Goal: Information Seeking & Learning: Find specific fact

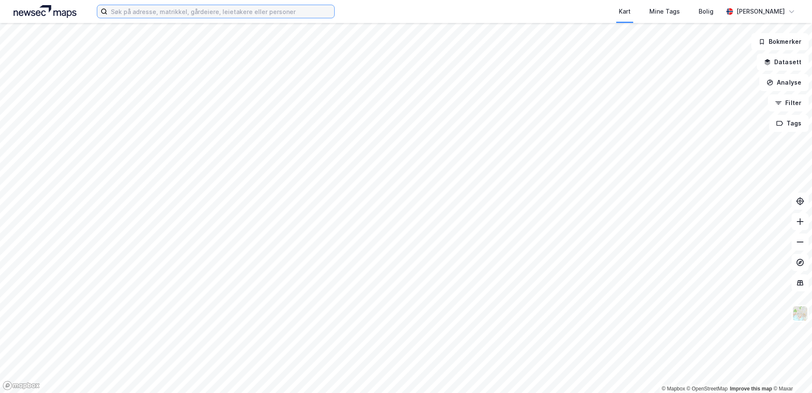
click at [127, 11] on input at bounding box center [220, 11] width 227 height 13
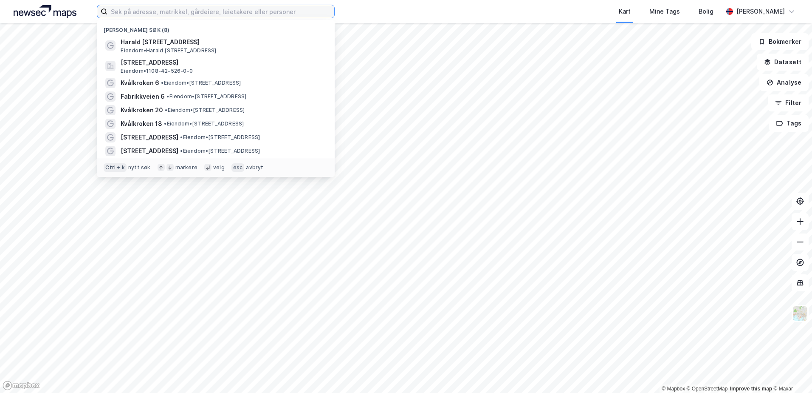
paste input "[STREET_ADDRESS]"
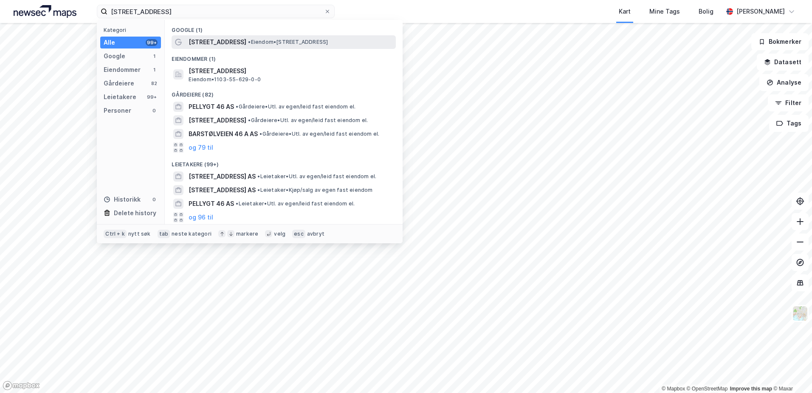
click at [217, 43] on span "[STREET_ADDRESS]" at bounding box center [218, 42] width 58 height 10
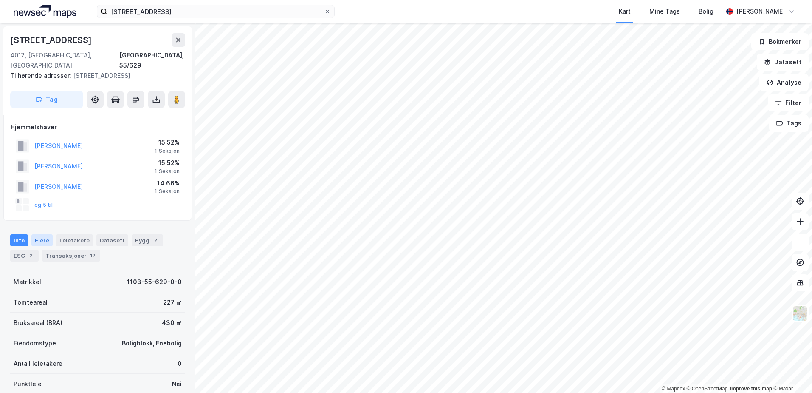
click at [42, 234] on div "Eiere" at bounding box center [41, 240] width 21 height 12
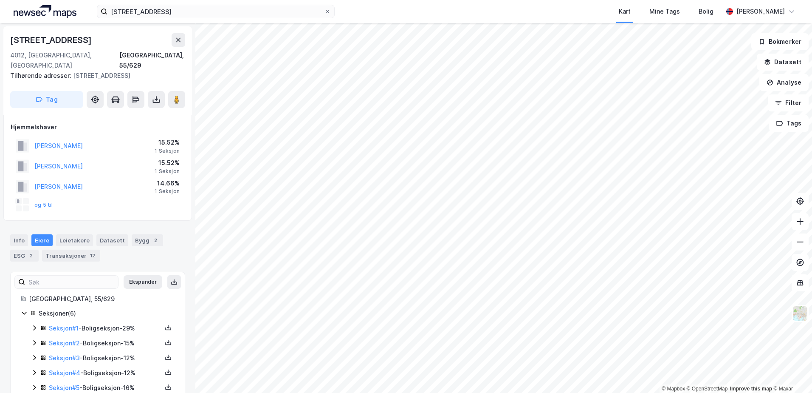
scroll to position [26, 0]
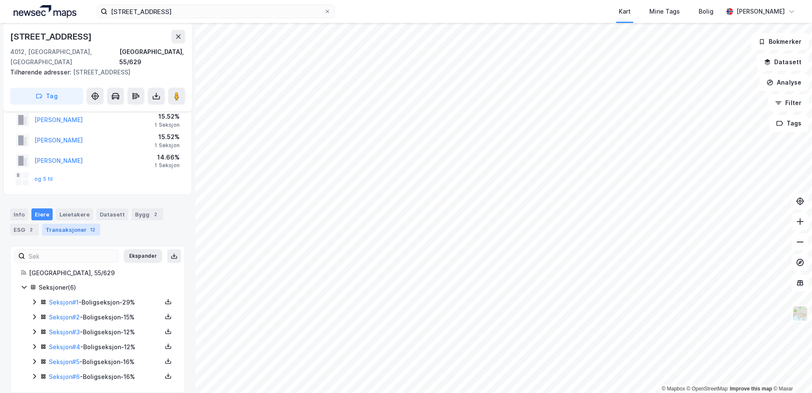
click at [78, 223] on div "Transaksjoner 12" at bounding box center [71, 229] width 58 height 12
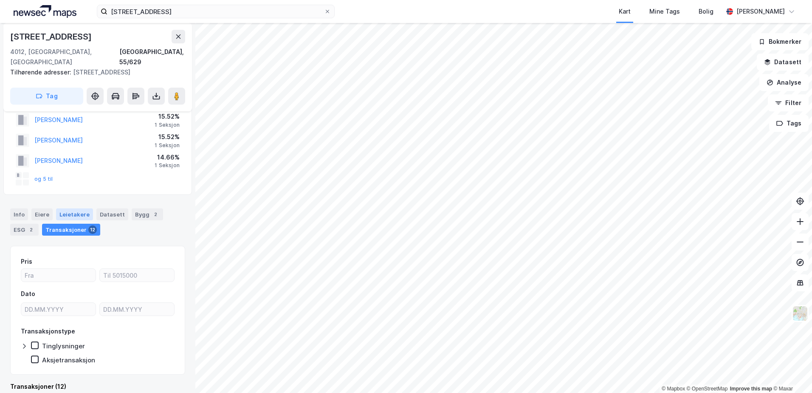
click at [74, 208] on div "Leietakere" at bounding box center [74, 214] width 37 height 12
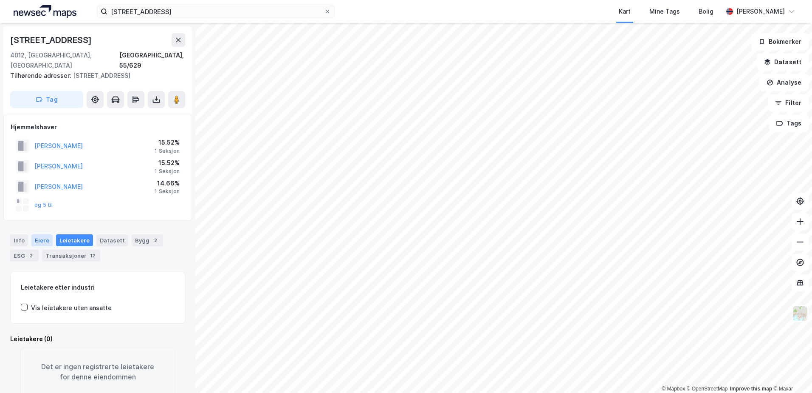
click at [38, 234] on div "Eiere" at bounding box center [41, 240] width 21 height 12
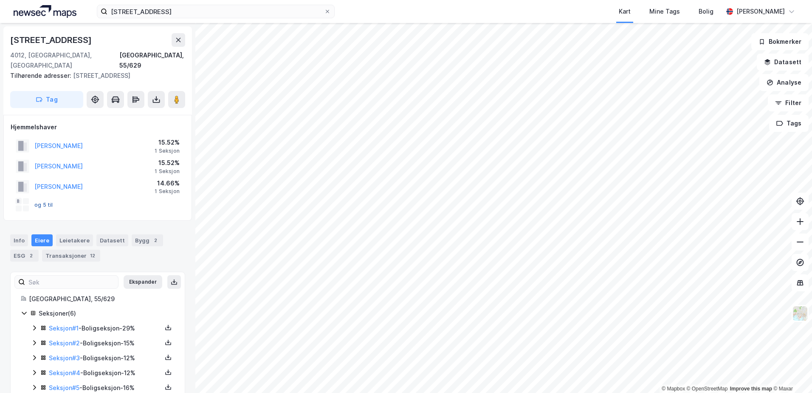
click at [0, 0] on button "og 5 til" at bounding box center [0, 0] width 0 height 0
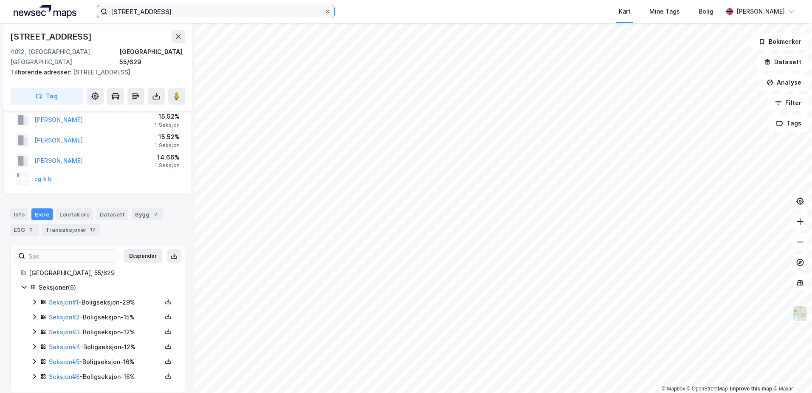
click at [183, 13] on input "[STREET_ADDRESS]" at bounding box center [215, 11] width 217 height 13
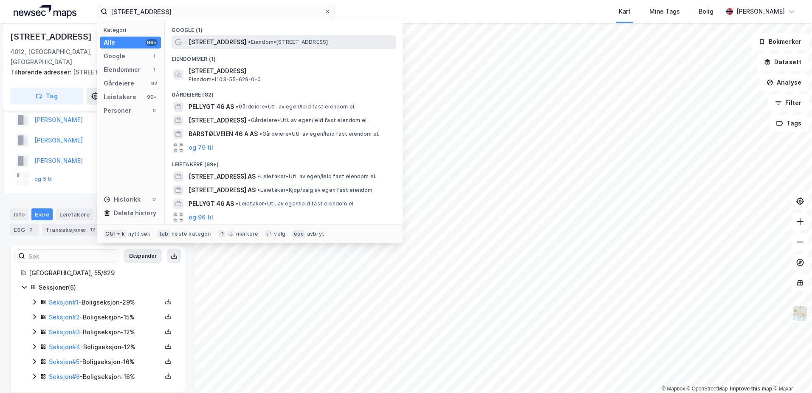
click at [201, 42] on span "[STREET_ADDRESS]" at bounding box center [218, 42] width 58 height 10
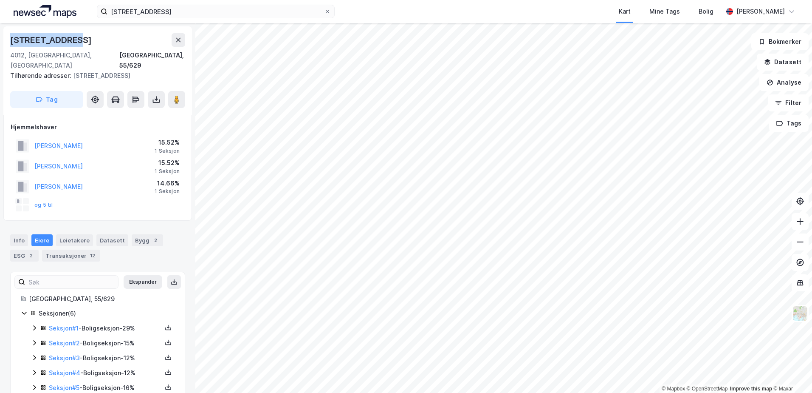
drag, startPoint x: 72, startPoint y: 39, endPoint x: 11, endPoint y: 41, distance: 61.6
click at [11, 41] on div "[STREET_ADDRESS]" at bounding box center [51, 40] width 83 height 14
copy div "Kongsteinsgata"
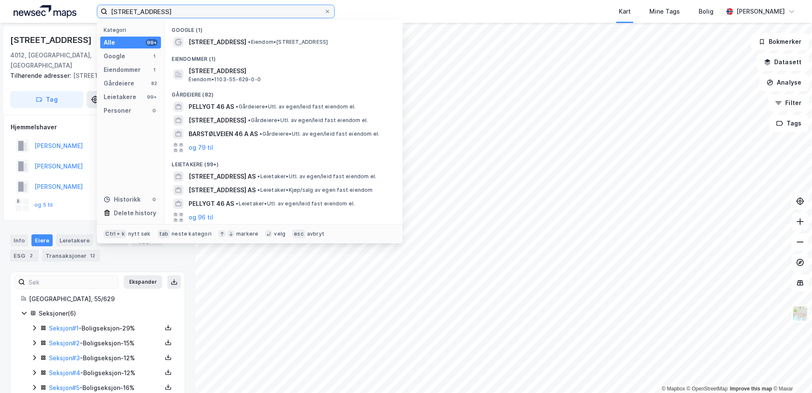
drag, startPoint x: 161, startPoint y: 11, endPoint x: 82, endPoint y: 12, distance: 79.0
click at [82, 12] on div "[STREET_ADDRESS] Kategori Alle 99+ Google 1 Eiendommer 1 Gårdeiere 82 Leietaker…" at bounding box center [406, 11] width 812 height 23
paste input "[STREET_ADDRESS],"
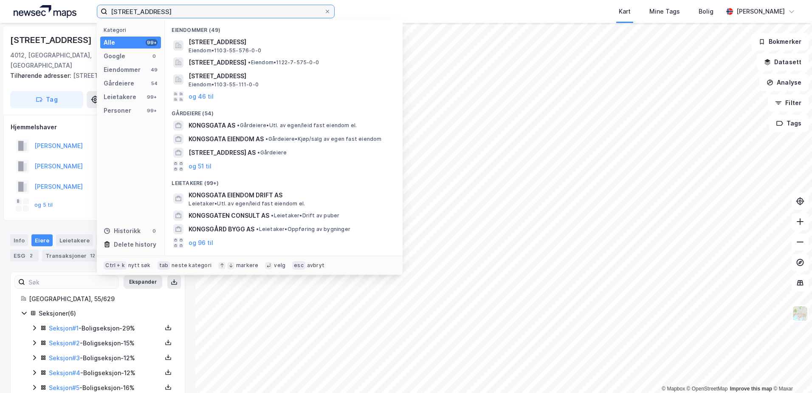
click at [172, 8] on input "[STREET_ADDRESS]" at bounding box center [215, 11] width 217 height 13
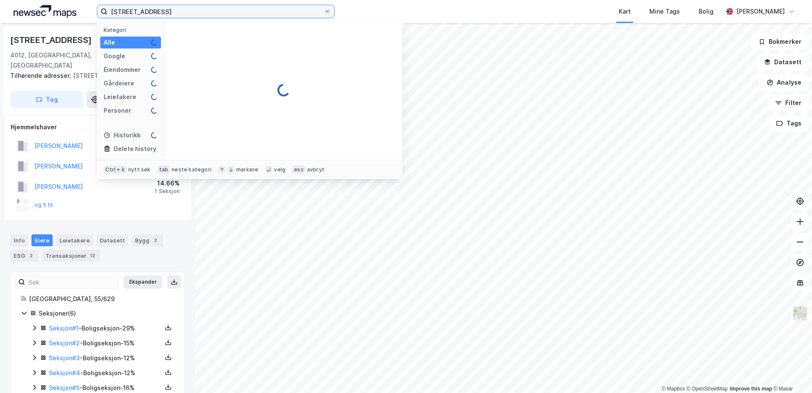
type input "[STREET_ADDRESS]"
